Goal: Information Seeking & Learning: Find specific fact

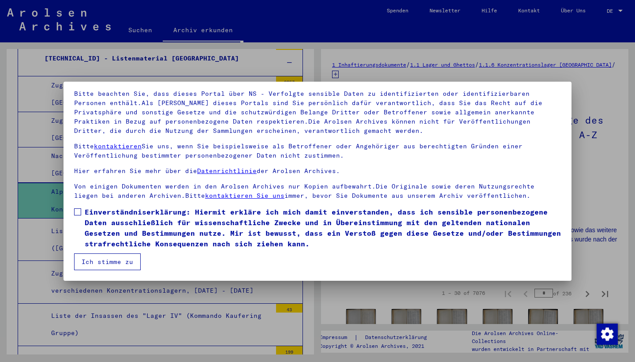
scroll to position [57, 0]
click at [79, 214] on span at bounding box center [77, 211] width 7 height 7
click at [121, 263] on button "Ich stimme zu" at bounding box center [107, 261] width 67 height 17
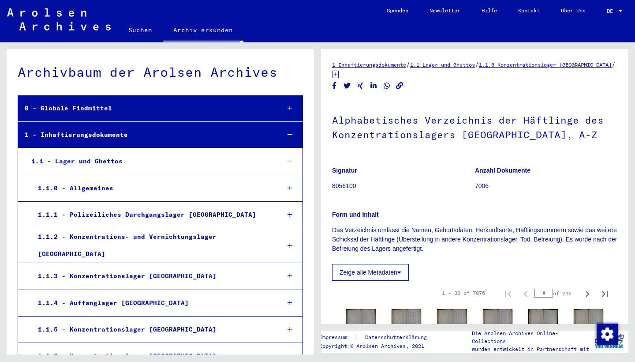
scroll to position [0, 0]
click at [144, 29] on link "Suchen" at bounding box center [140, 29] width 45 height 21
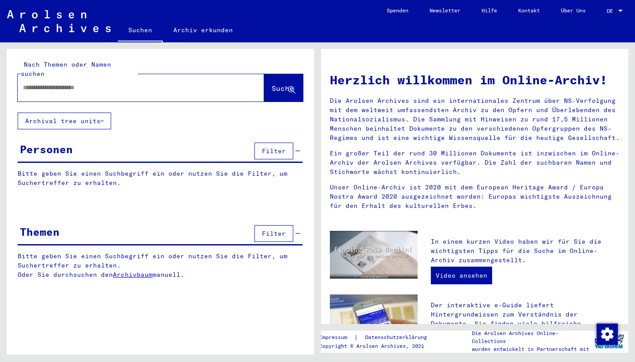
click at [113, 83] on div at bounding box center [128, 88] width 220 height 20
click at [62, 83] on input "text" at bounding box center [130, 87] width 215 height 9
type input "**********"
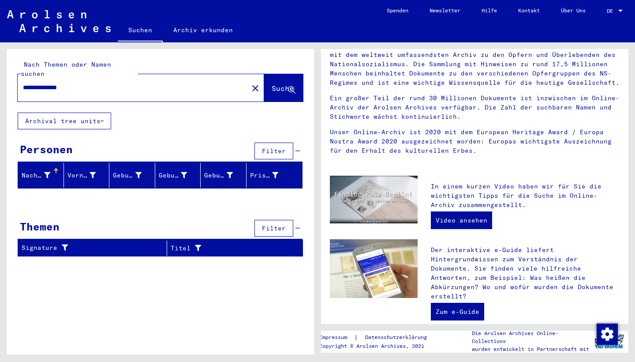
click at [95, 113] on button "Archival tree units" at bounding box center [65, 121] width 94 height 17
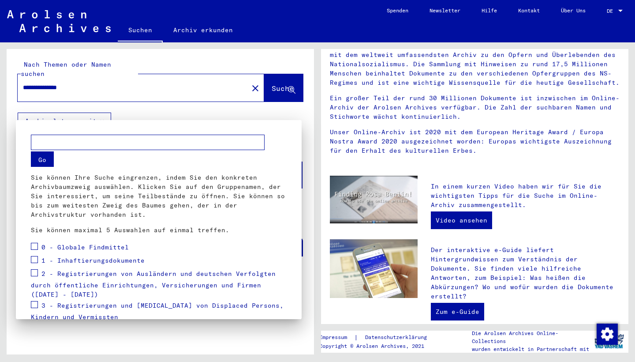
scroll to position [116, 0]
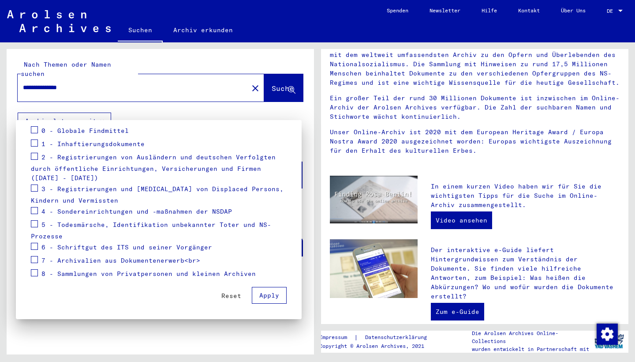
click at [95, 113] on div at bounding box center [317, 181] width 635 height 362
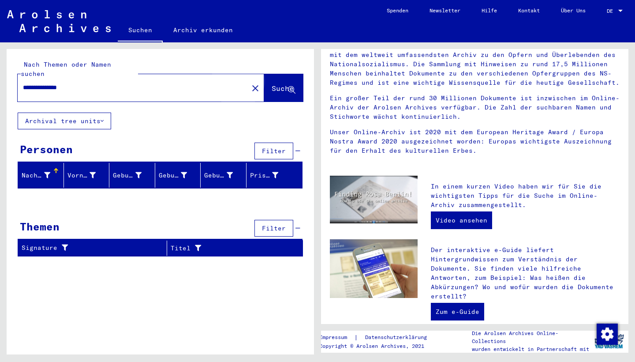
click at [272, 84] on span "Suche" at bounding box center [283, 88] width 22 height 9
click at [250, 83] on mat-icon "close" at bounding box center [255, 88] width 11 height 11
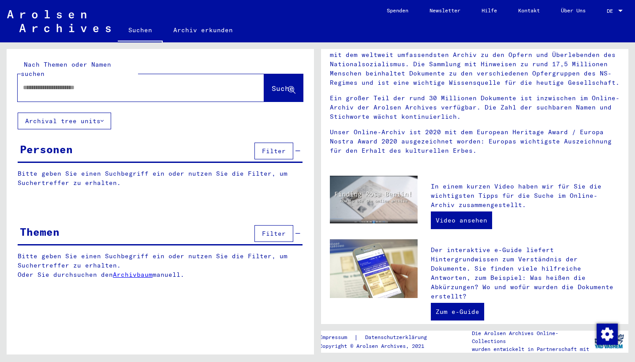
click at [98, 83] on input "text" at bounding box center [130, 87] width 215 height 9
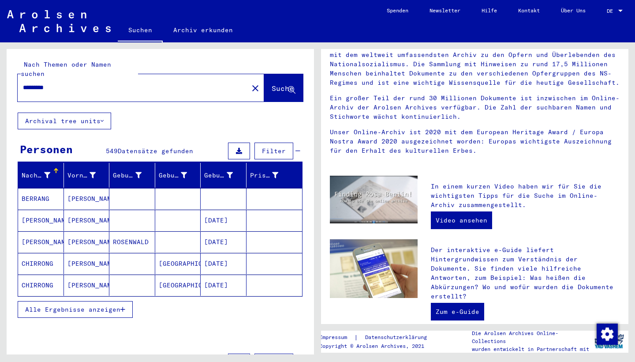
type input "*********"
click at [250, 83] on mat-icon "close" at bounding box center [255, 88] width 11 height 11
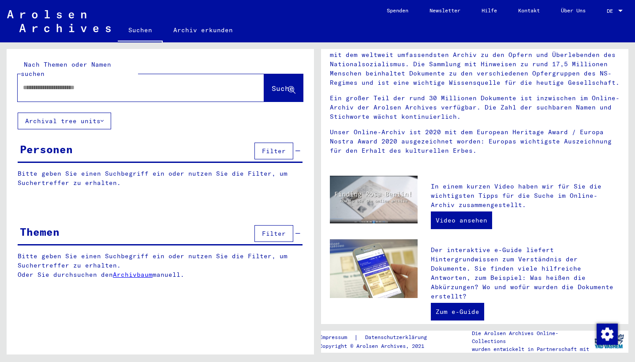
click at [209, 83] on input "text" at bounding box center [130, 87] width 215 height 9
type input "*********"
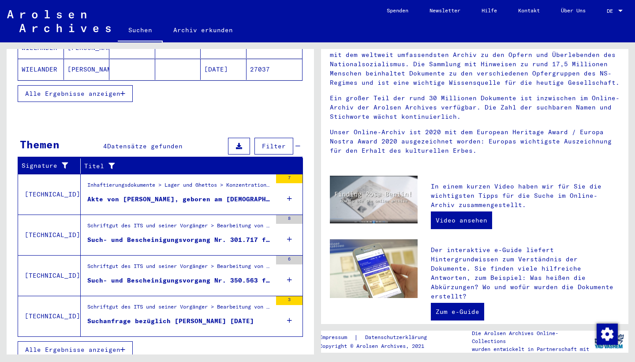
scroll to position [215, 0]
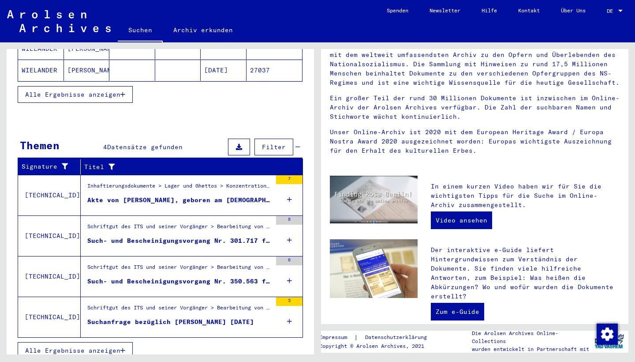
click at [291, 297] on div "3" at bounding box center [289, 301] width 26 height 9
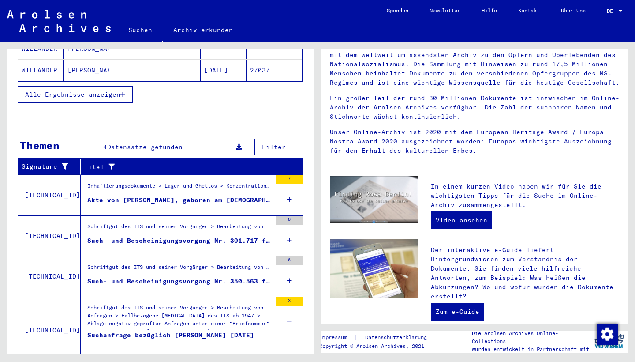
click at [289, 256] on div "6" at bounding box center [289, 260] width 26 height 9
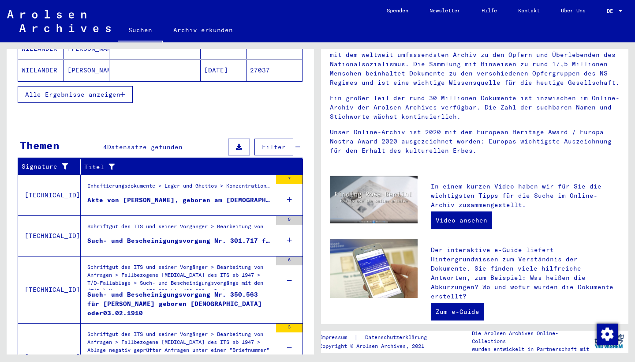
click at [290, 216] on div "8" at bounding box center [289, 220] width 26 height 9
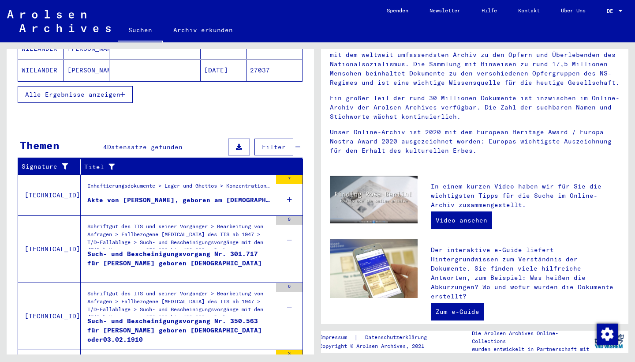
click at [289, 175] on div "7" at bounding box center [289, 179] width 26 height 9
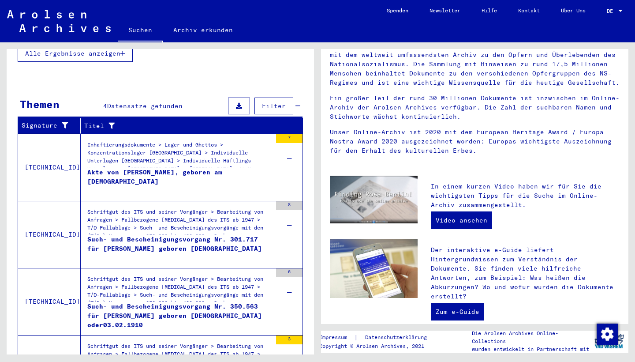
scroll to position [256, 0]
